Goal: Task Accomplishment & Management: Use online tool/utility

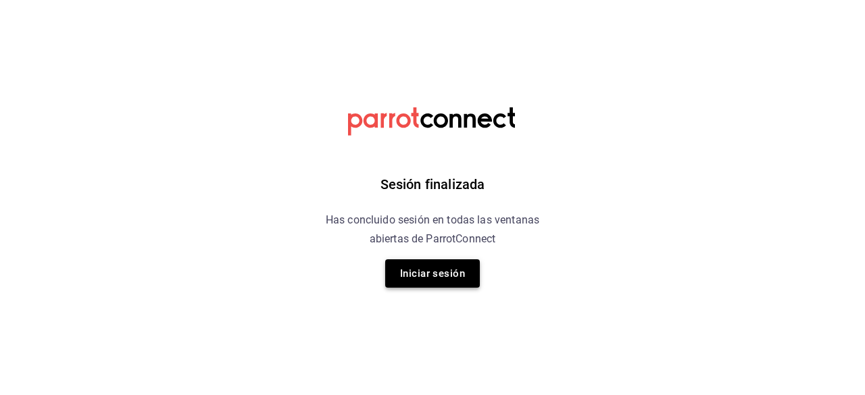
click at [423, 264] on button "Iniciar sesión" at bounding box center [432, 273] width 95 height 28
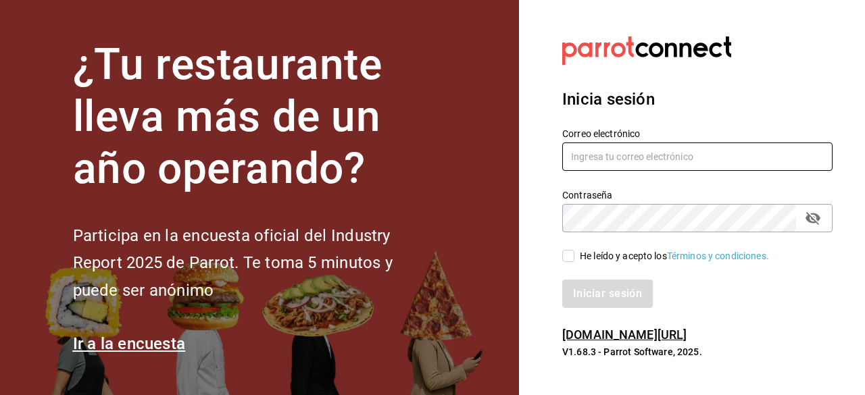
type input "[PERSON_NAME][EMAIL_ADDRESS][PERSON_NAME][DOMAIN_NAME]"
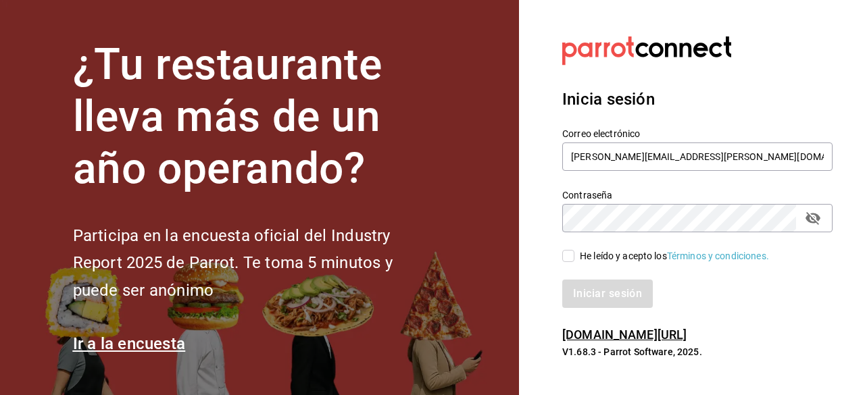
click at [572, 259] on input "He leído y acepto los Términos y condiciones." at bounding box center [568, 256] width 12 height 12
checkbox input "true"
click at [587, 293] on button "Iniciar sesión" at bounding box center [608, 294] width 92 height 28
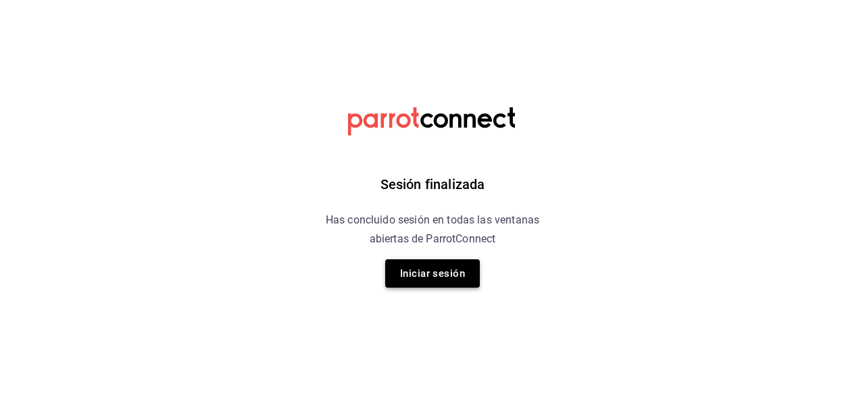
click at [460, 282] on button "Iniciar sesión" at bounding box center [432, 273] width 95 height 28
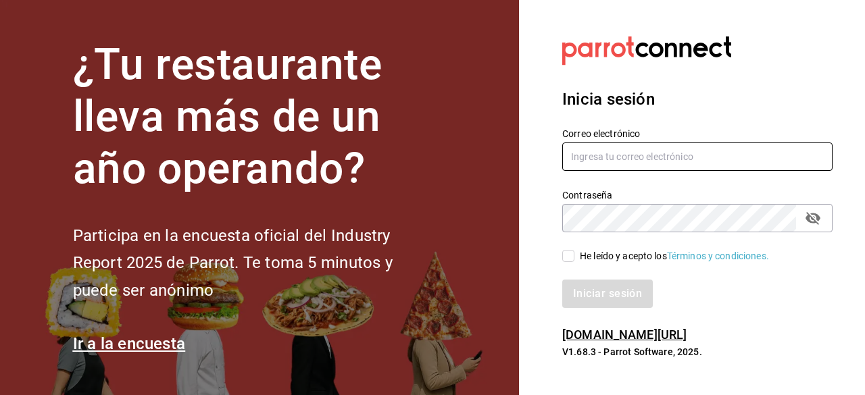
type input "[PERSON_NAME][EMAIL_ADDRESS][PERSON_NAME][DOMAIN_NAME]"
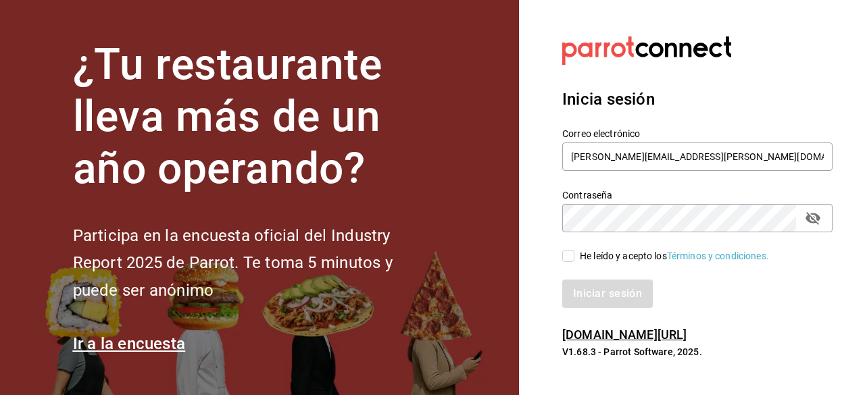
click at [570, 255] on input "He leído y acepto los Términos y condiciones." at bounding box center [568, 256] width 12 height 12
checkbox input "true"
click at [595, 287] on button "Iniciar sesión" at bounding box center [608, 294] width 92 height 28
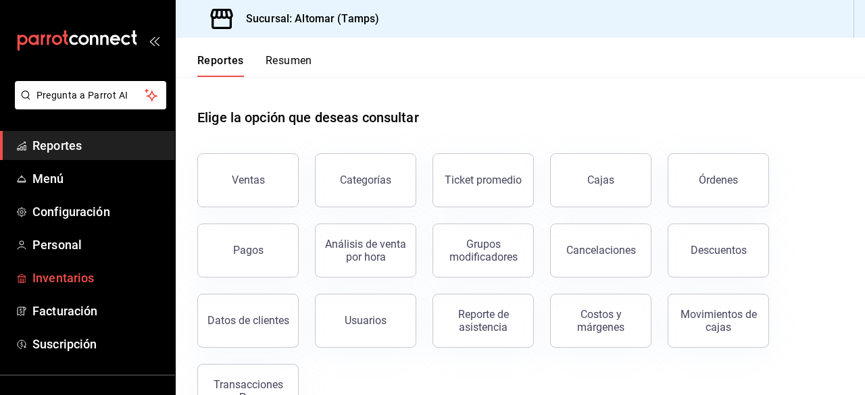
click at [76, 283] on span "Inventarios" at bounding box center [98, 278] width 132 height 18
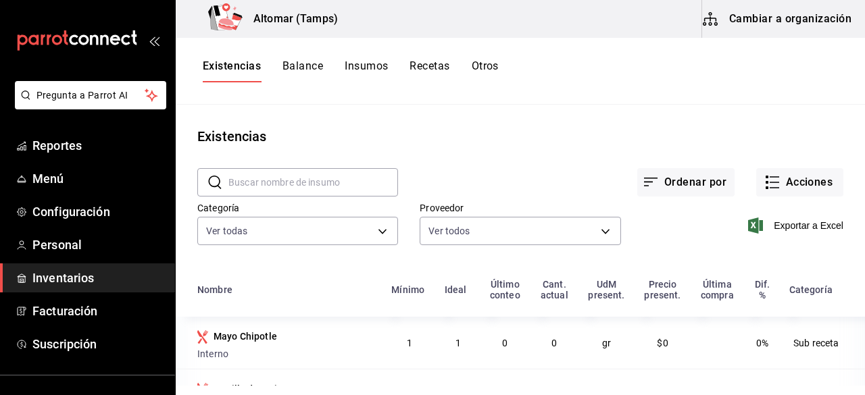
click at [768, 17] on button "Cambiar a organización" at bounding box center [778, 19] width 152 height 38
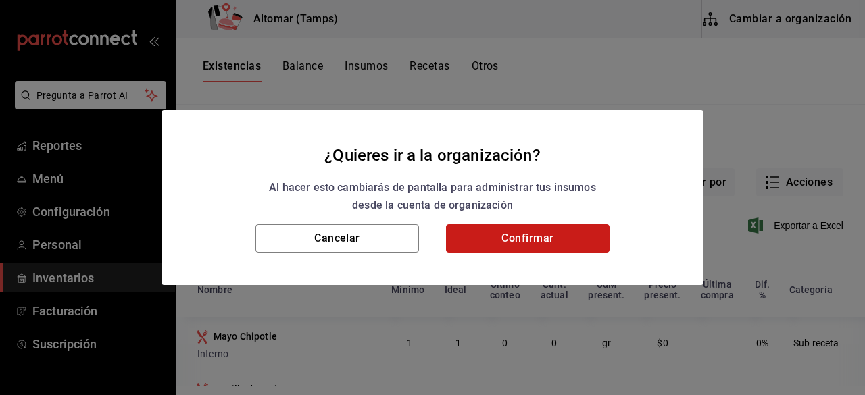
click at [538, 232] on button "Confirmar" at bounding box center [528, 238] width 164 height 28
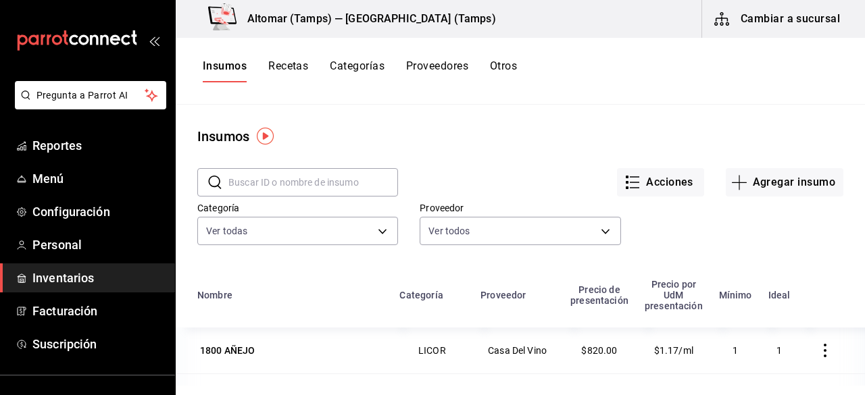
click at [304, 74] on button "Recetas" at bounding box center [288, 70] width 40 height 23
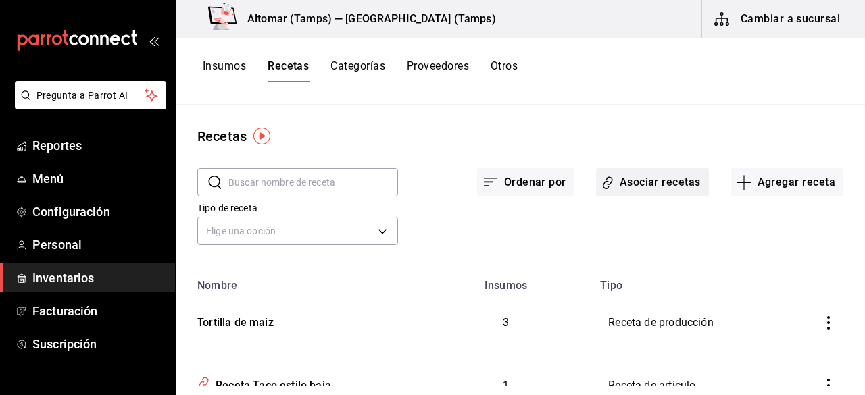
click at [646, 183] on button "Asociar recetas" at bounding box center [652, 182] width 113 height 28
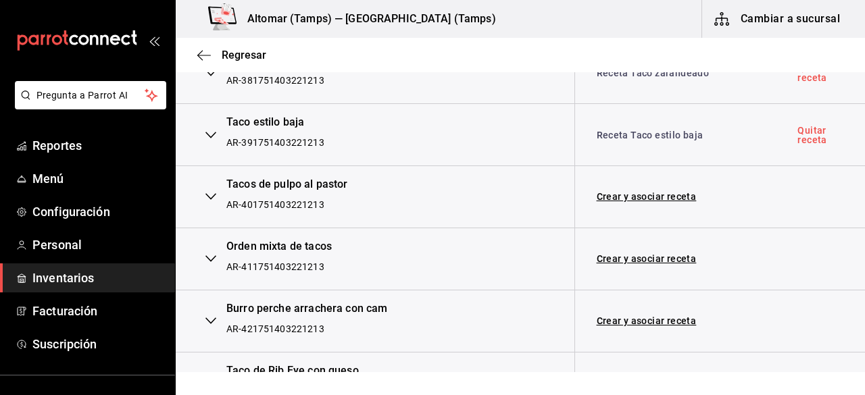
scroll to position [2423, 0]
